Goal: Transaction & Acquisition: Purchase product/service

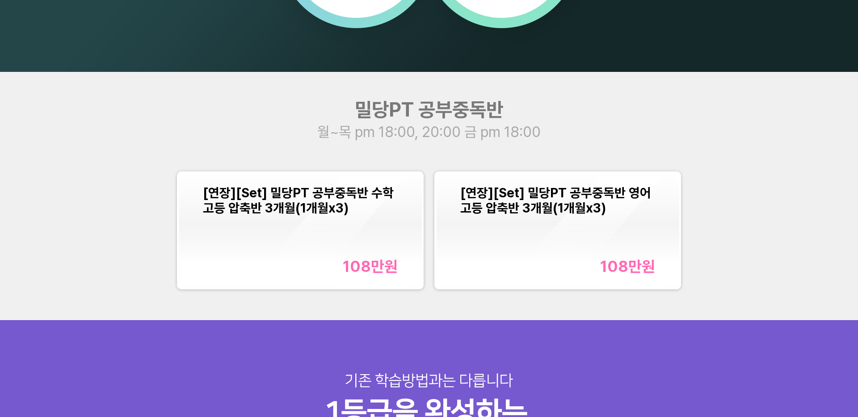
scroll to position [1067, 0]
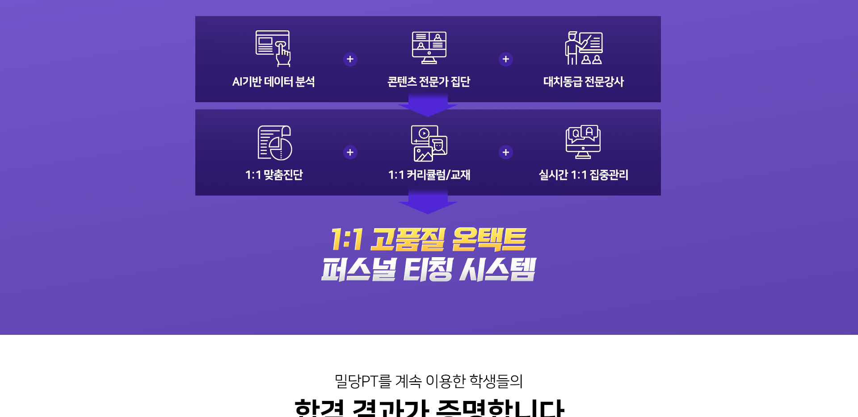
scroll to position [1936, 0]
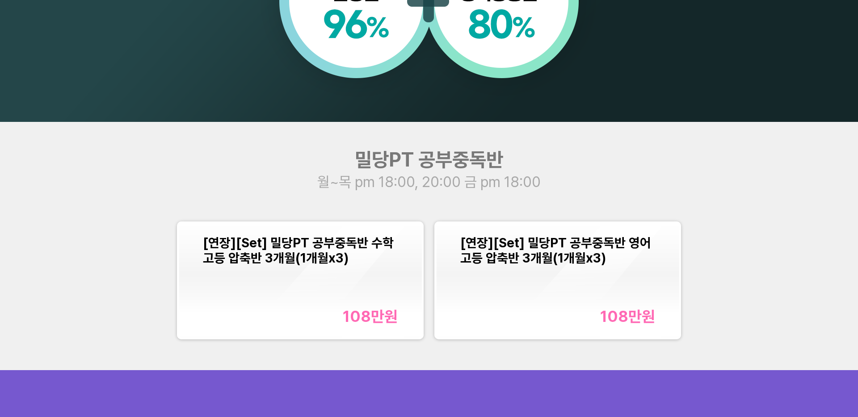
scroll to position [1023, 0]
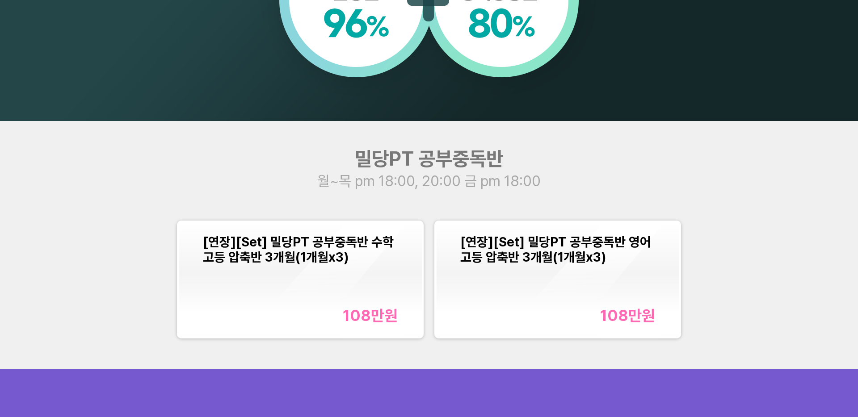
click at [495, 270] on div "[연장][Set] 밀당PT 공부중독반 영어 고등 압축반 3개월(1개월x3) 108만 원" at bounding box center [557, 280] width 195 height 90
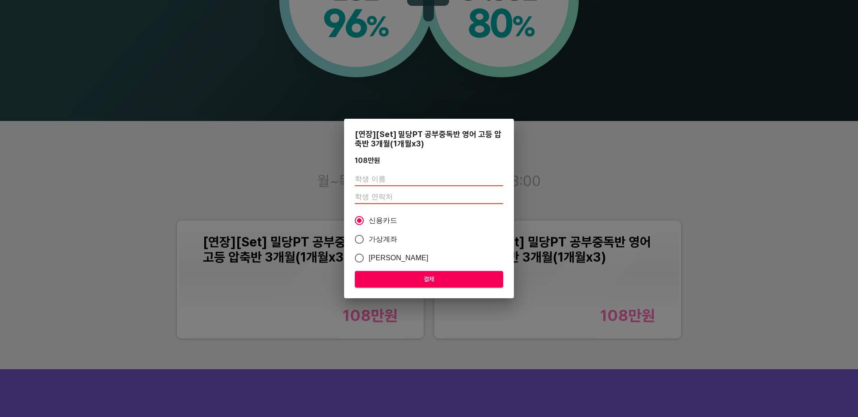
click at [282, 160] on div "[연장][Set] 밀당PT 공부중독반 영어 고등 압축반 3개월(1개월x3) 108만 원 신용카드 가상계좌 카카오페이 결제" at bounding box center [429, 208] width 858 height 417
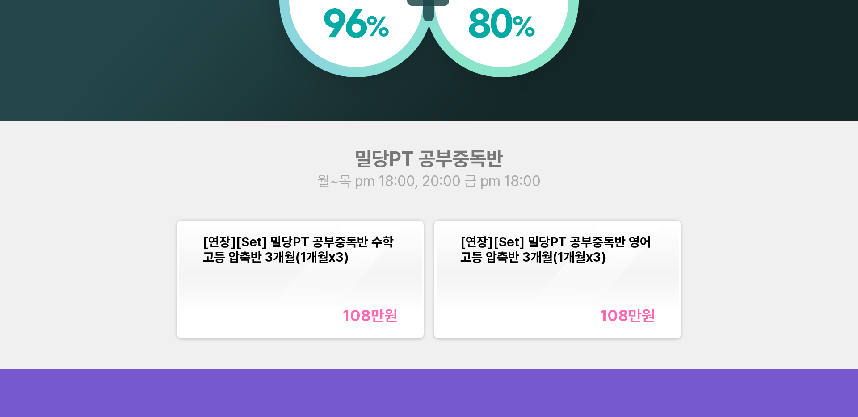
click at [400, 186] on span "월~목 pm 18:00, 20:00 금 pm 18:00" at bounding box center [428, 180] width 223 height 17
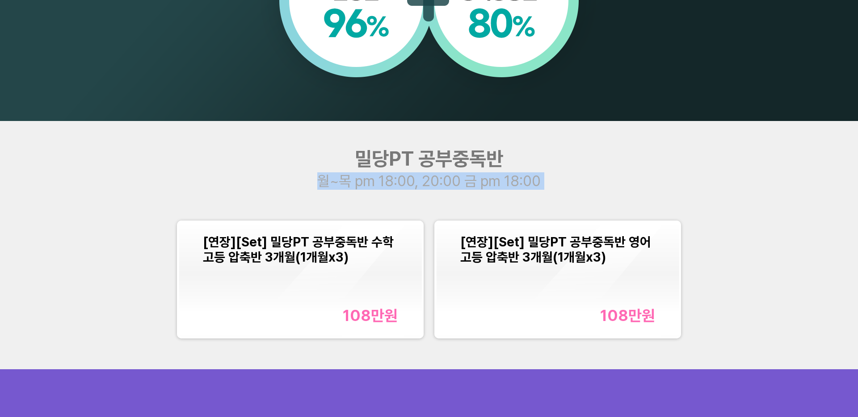
click at [400, 186] on span "월~목 pm 18:00, 20:00 금 pm 18:00" at bounding box center [428, 180] width 223 height 17
click at [373, 180] on span "월~목 pm 18:00, 20:00 금 pm 18:00" at bounding box center [428, 180] width 223 height 17
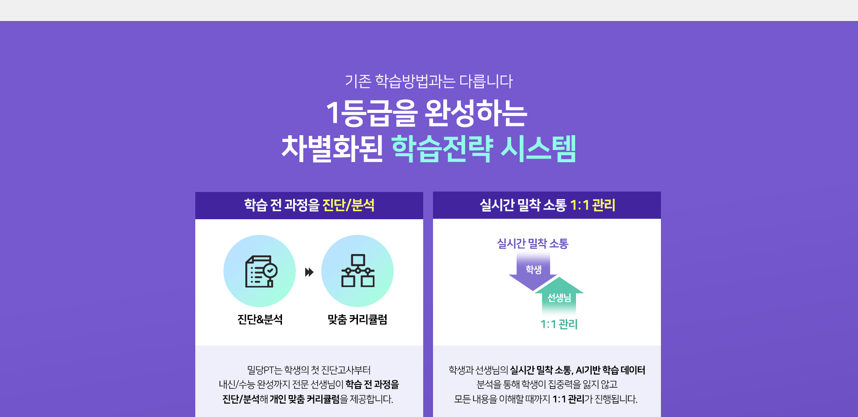
scroll to position [1429, 0]
